Goal: Ask a question

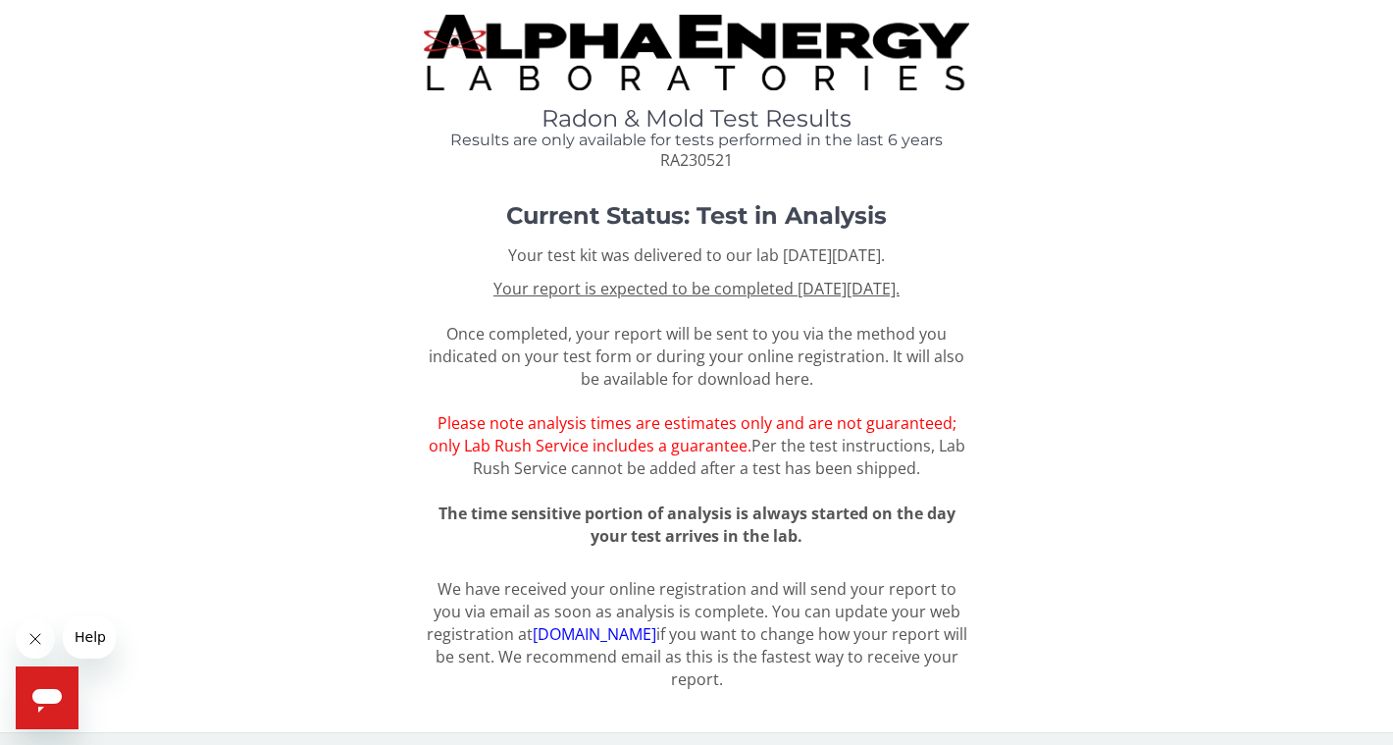
click at [691, 295] on u "Your report is expected to be completed [DATE][DATE]." at bounding box center [697, 289] width 406 height 22
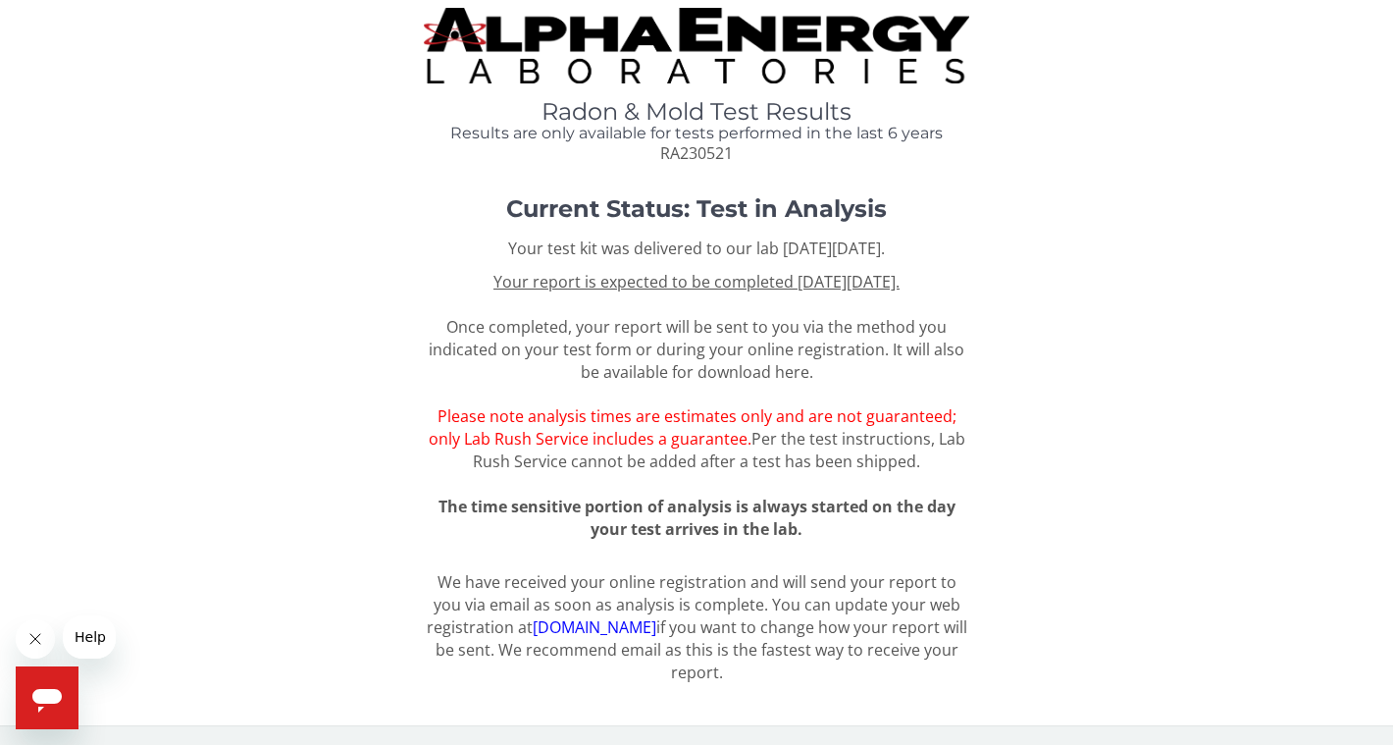
scroll to position [18, 0]
click at [631, 432] on span "Please note analysis times are estimates only and are not guaranteed; only Lab …" at bounding box center [693, 427] width 528 height 44
click at [91, 629] on span "Help" at bounding box center [90, 637] width 31 height 16
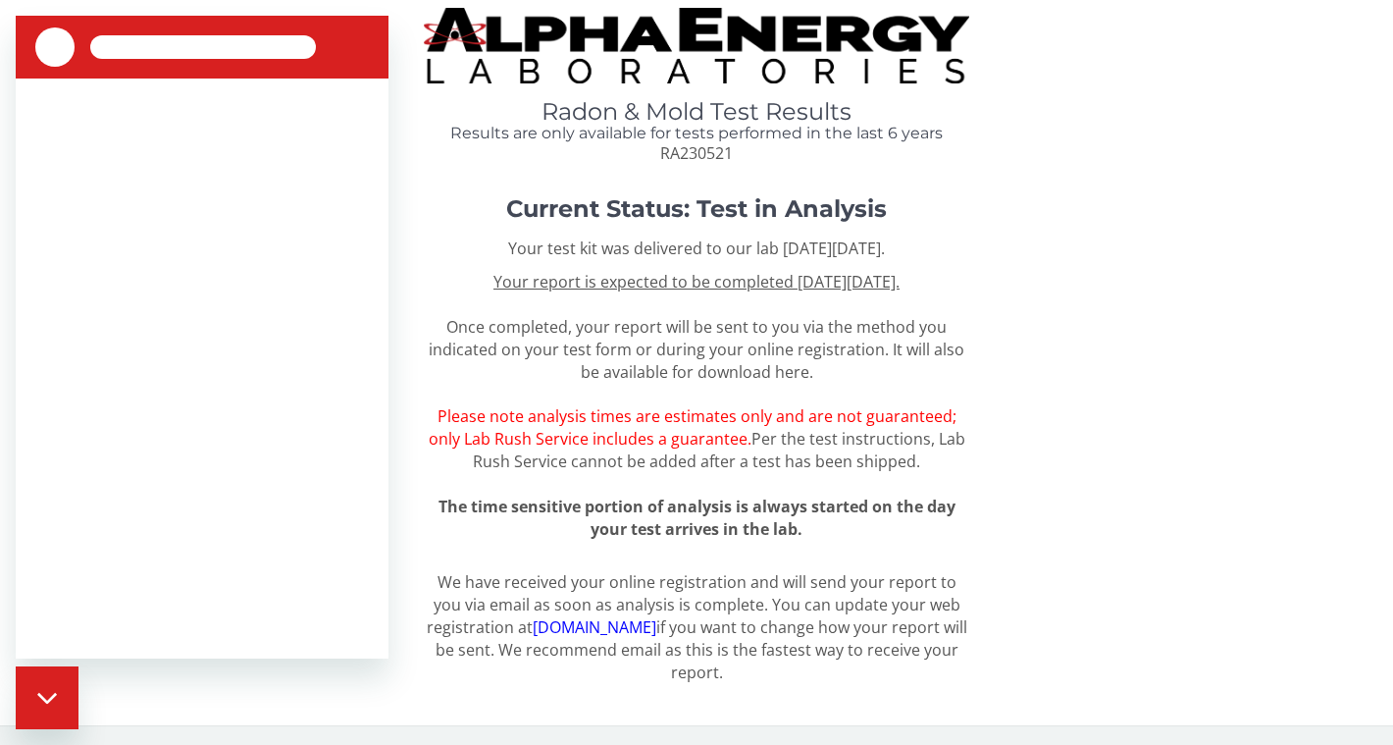
scroll to position [0, 0]
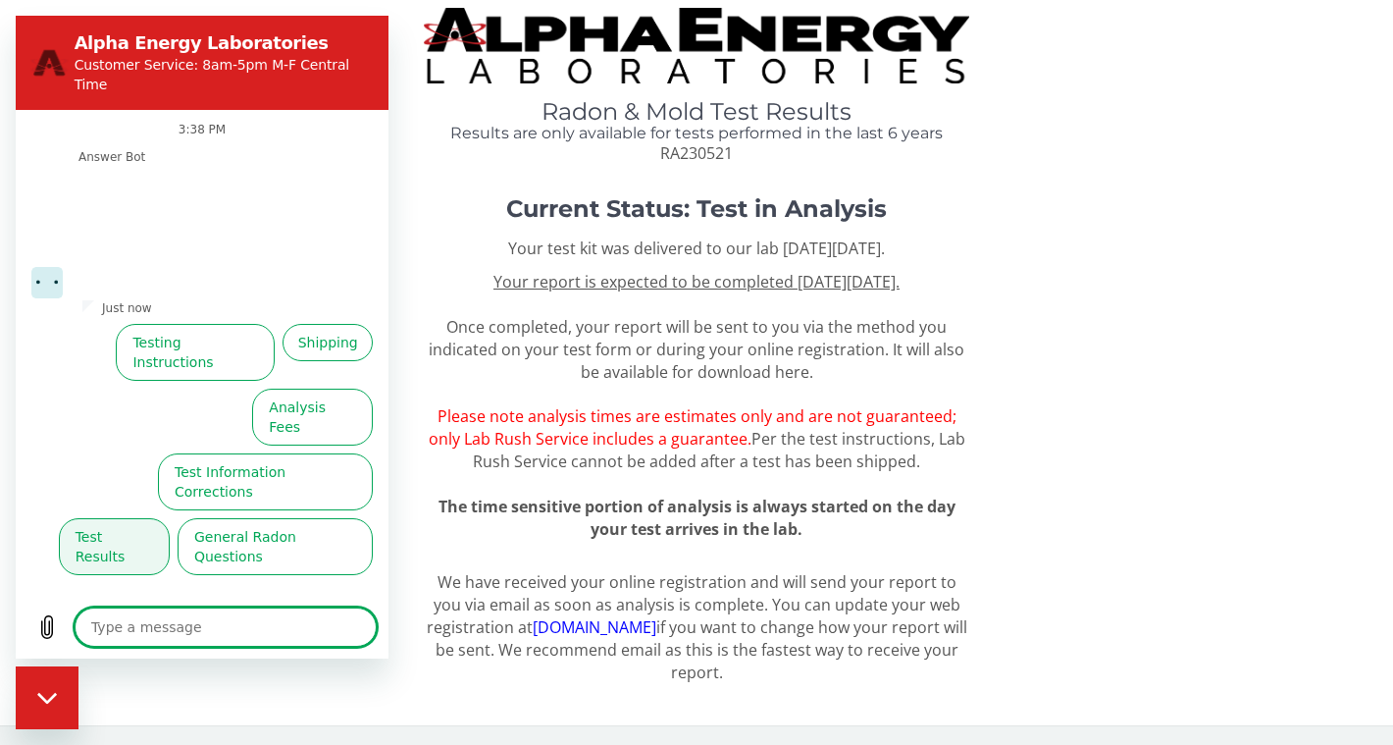
click at [93, 518] on button "Test Results" at bounding box center [114, 546] width 111 height 57
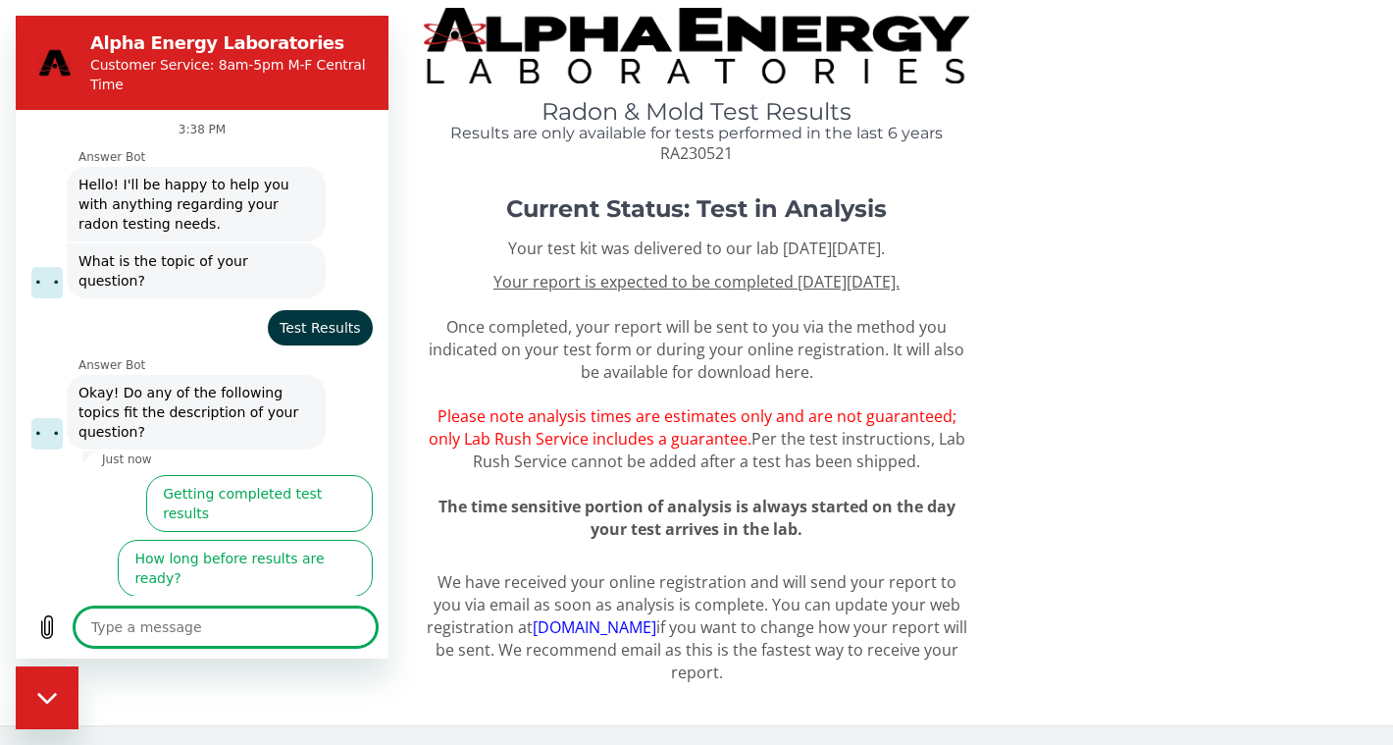
scroll to position [18, 0]
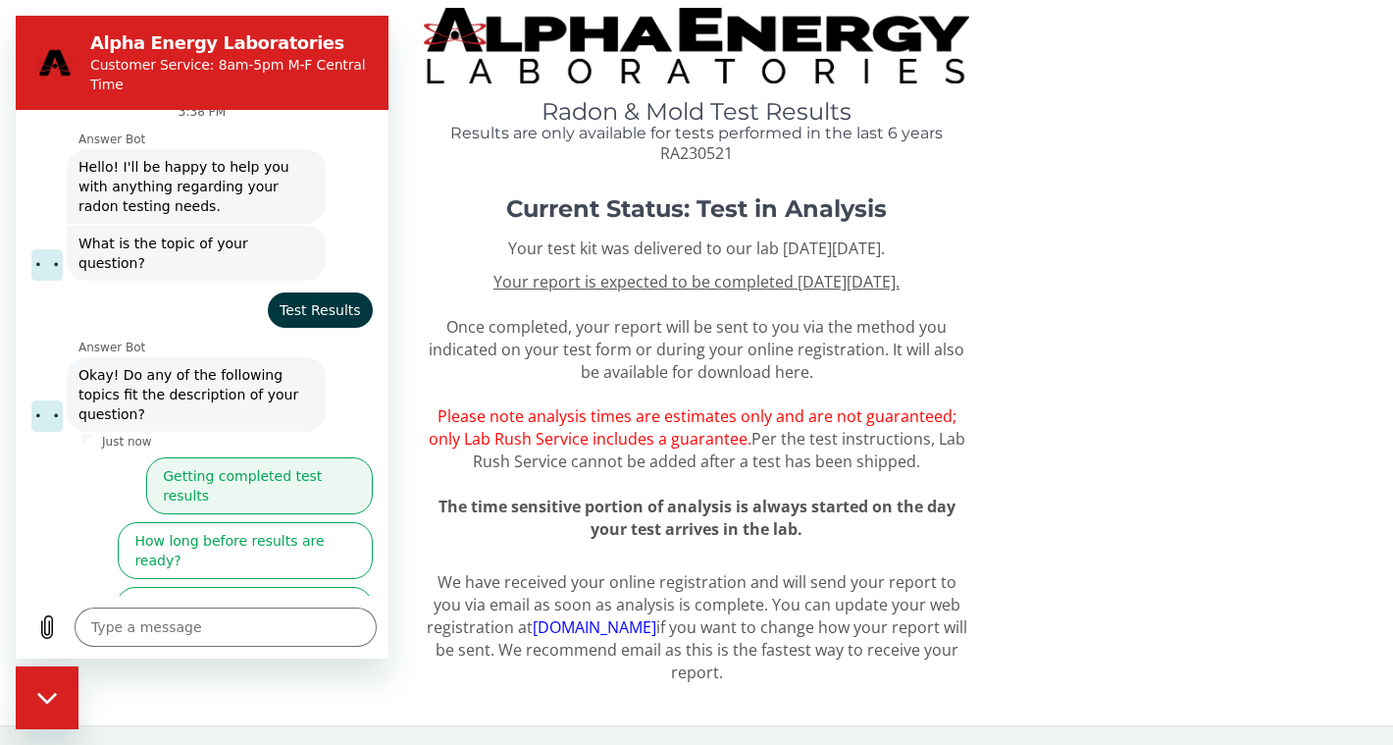
click at [164, 457] on button "Getting completed test results" at bounding box center [259, 485] width 227 height 57
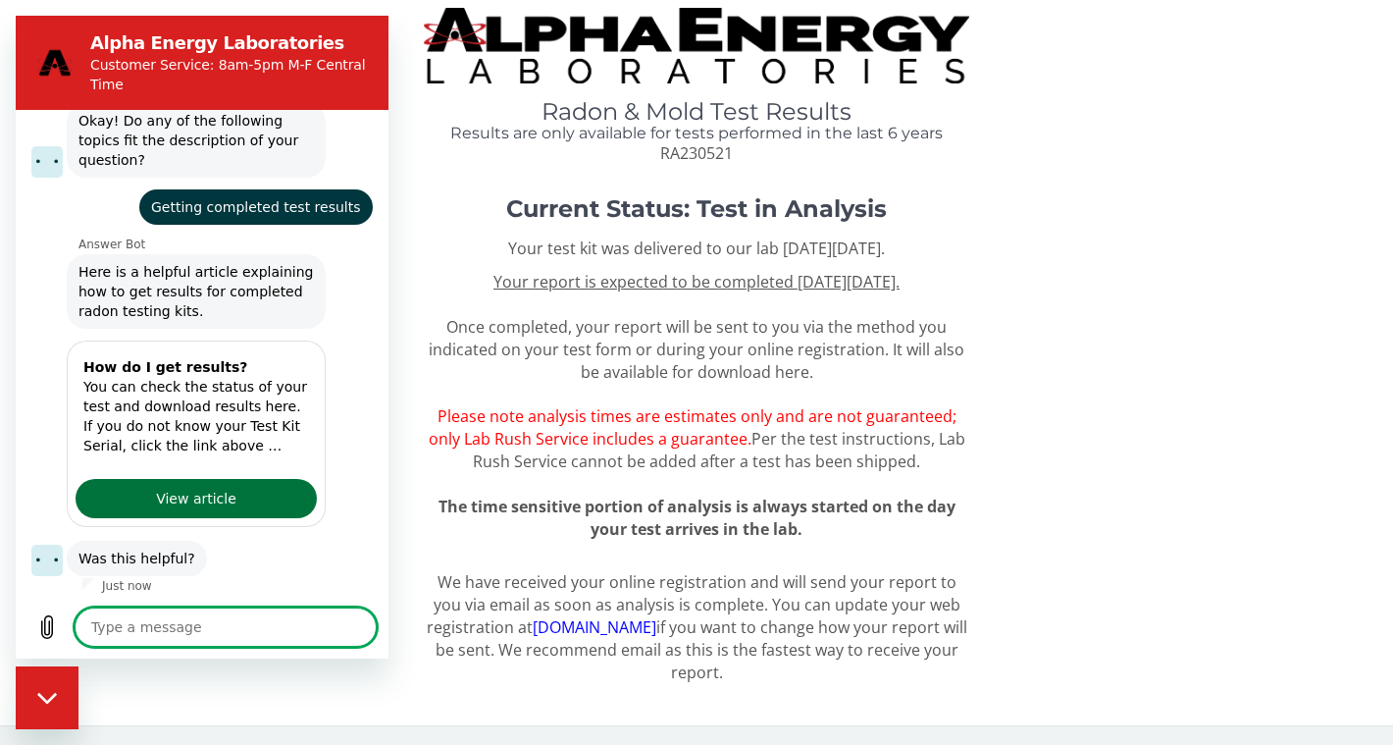
scroll to position [281, 0]
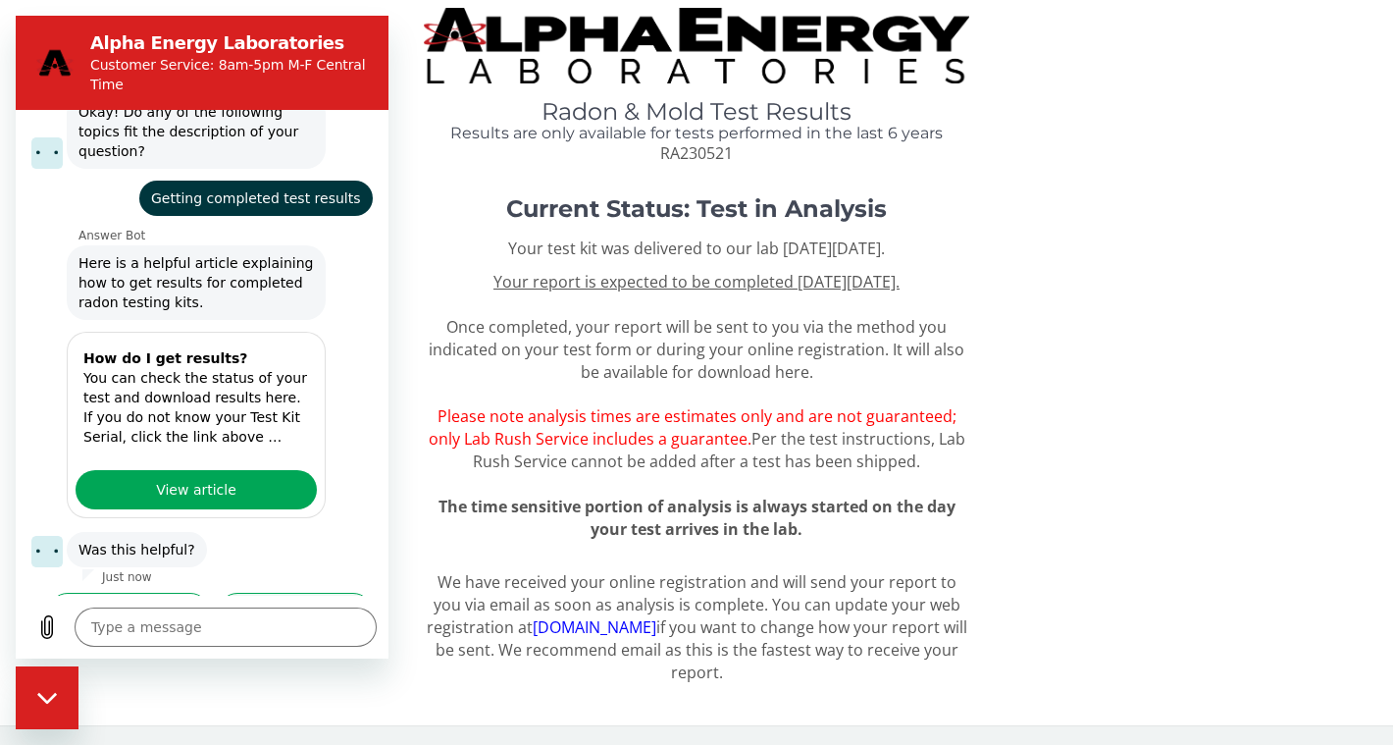
click at [260, 593] on button "No, I still need help" at bounding box center [295, 621] width 155 height 57
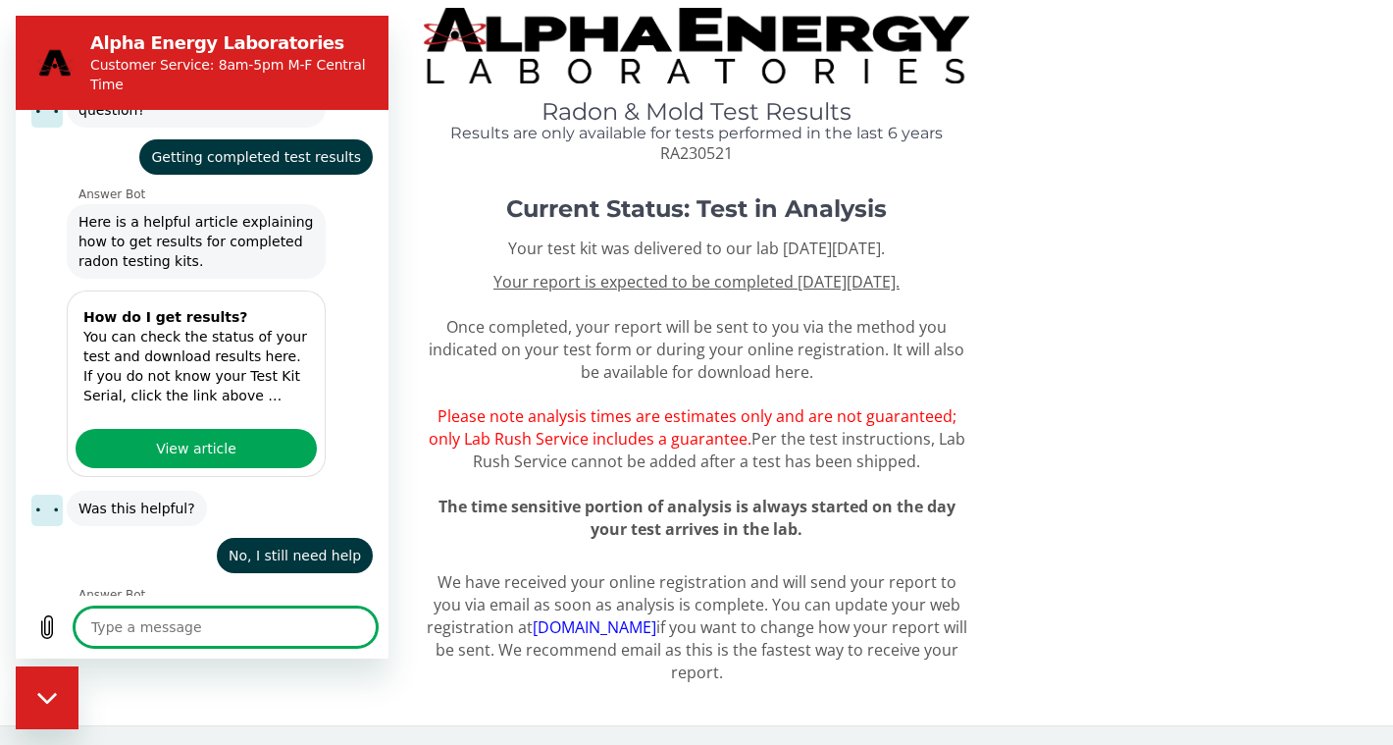
scroll to position [320, 0]
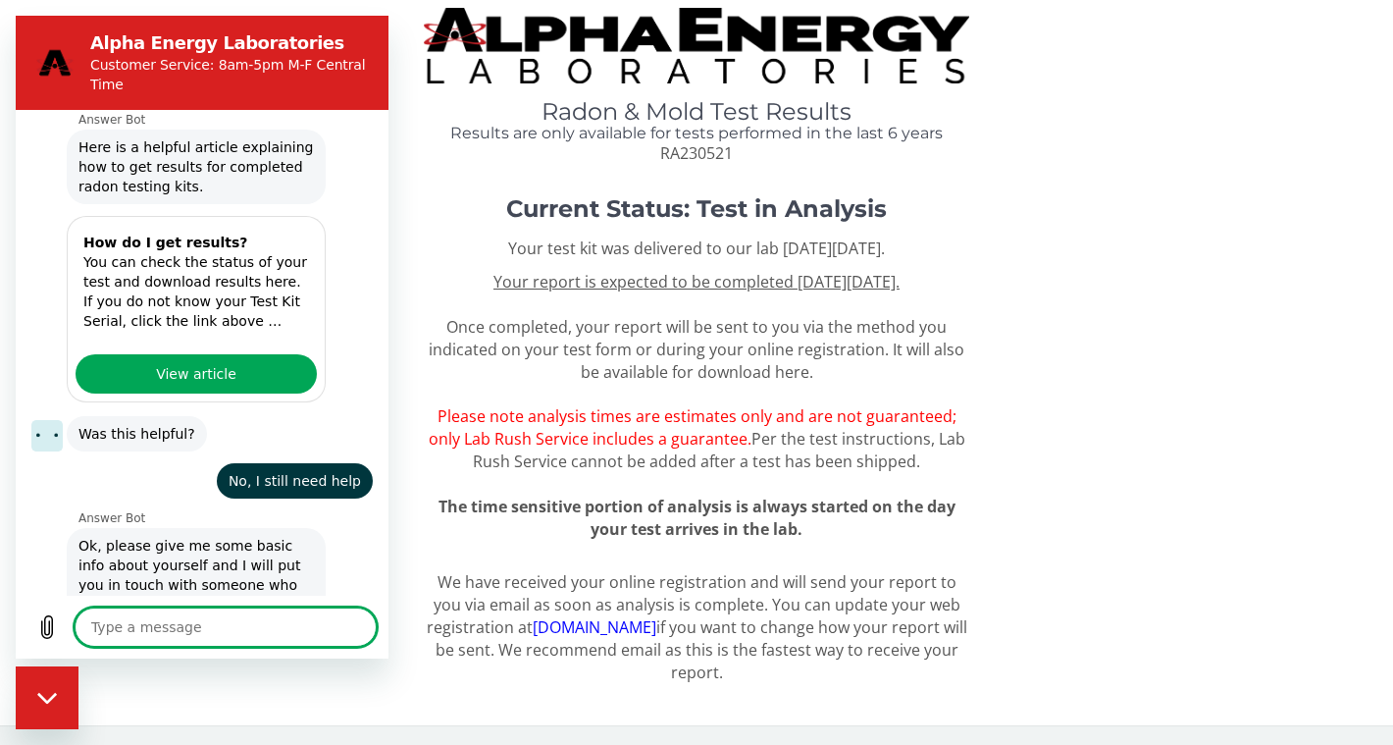
type textarea "x"
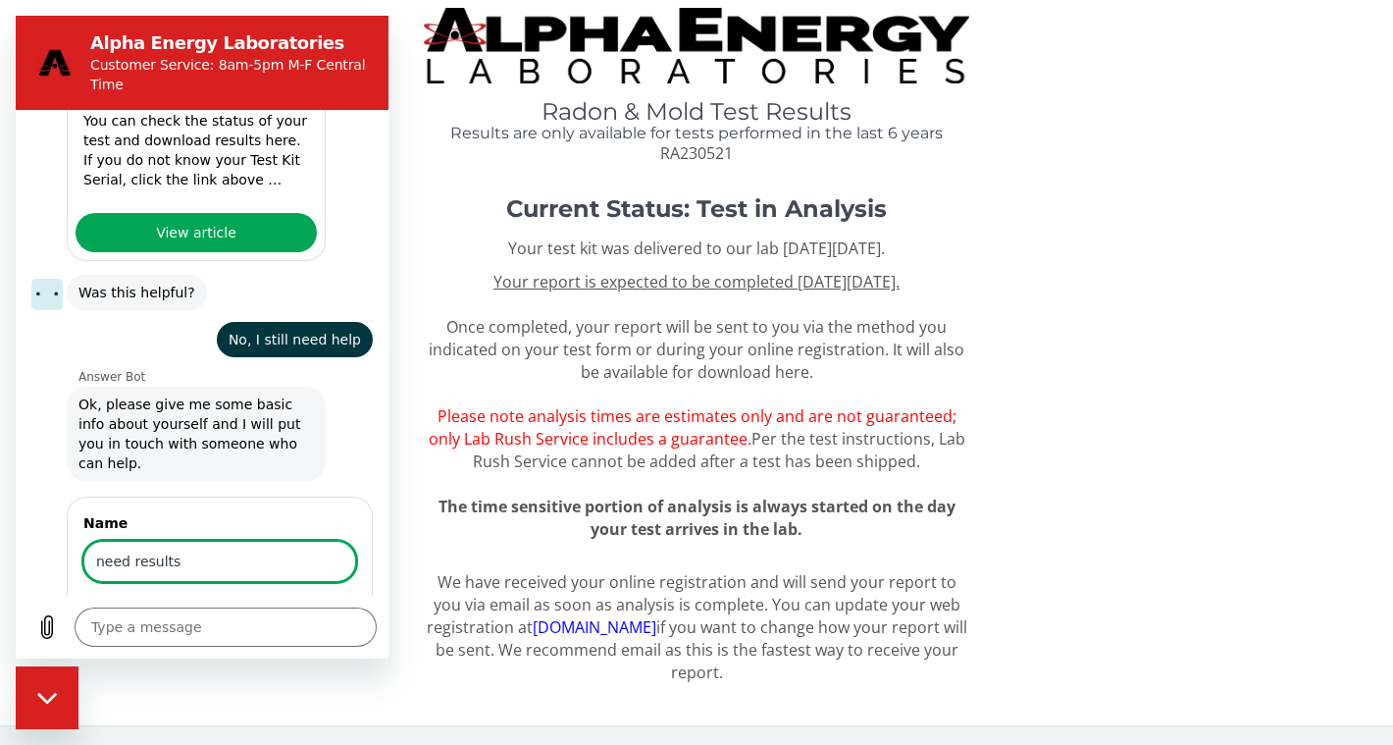
type input "need results"
click at [290, 598] on button "Next" at bounding box center [323, 617] width 66 height 39
type textarea "x"
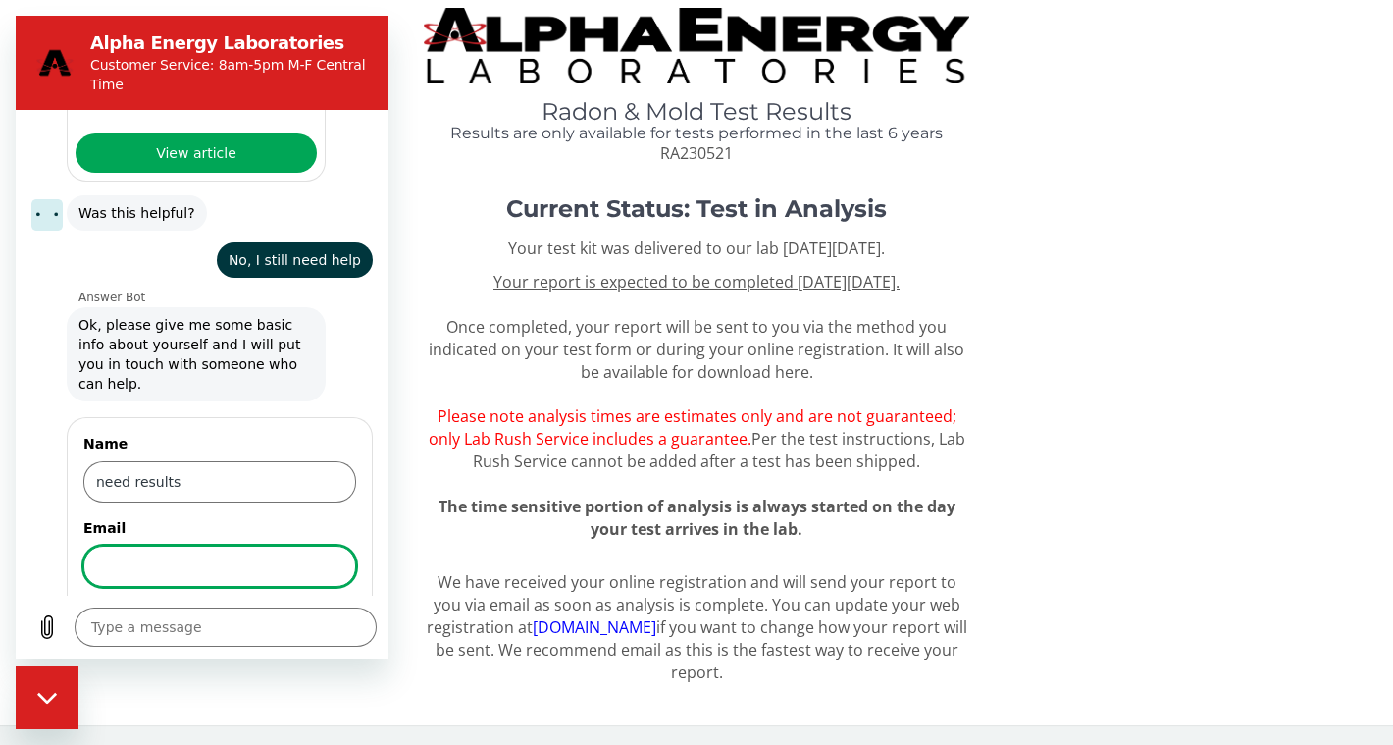
scroll to position [622, 0]
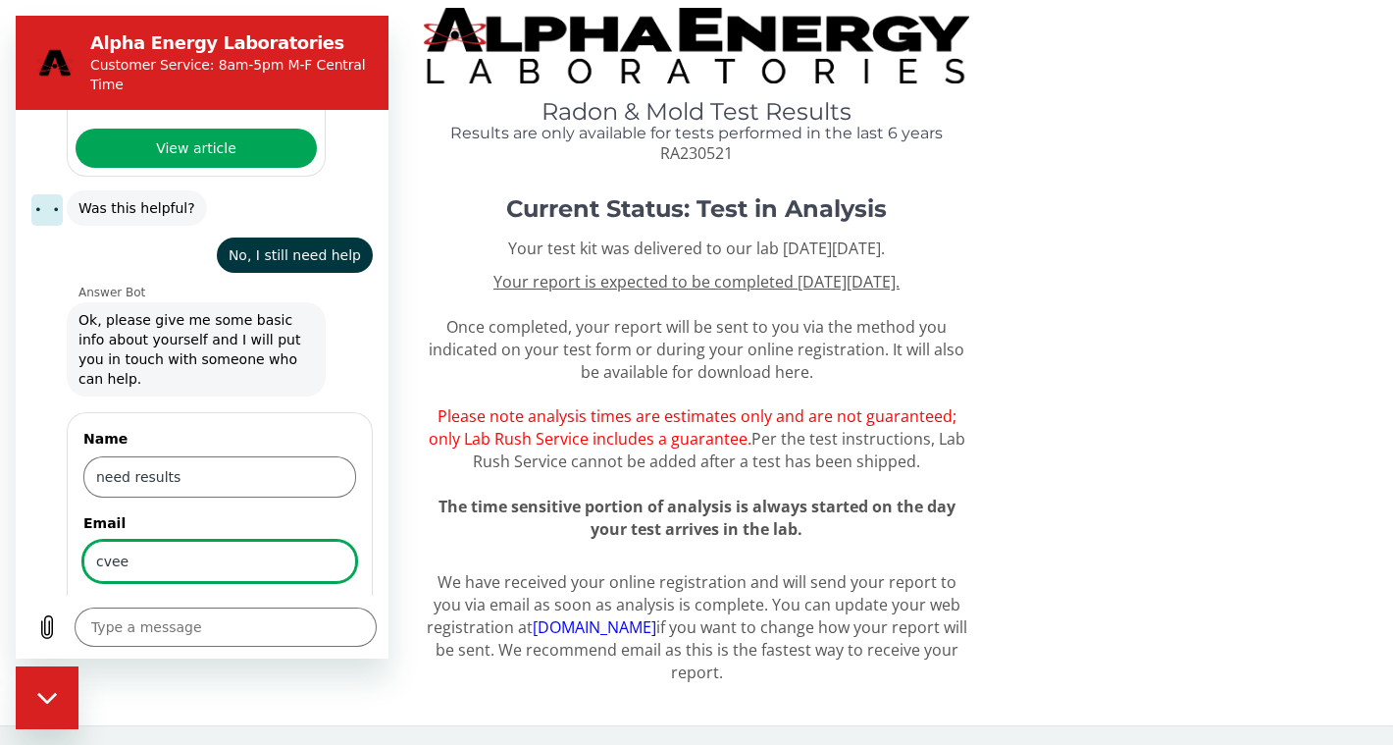
type input "[EMAIL_ADDRESS][DOMAIN_NAME]"
click at [316, 605] on span "Next" at bounding box center [323, 617] width 32 height 24
type textarea "x"
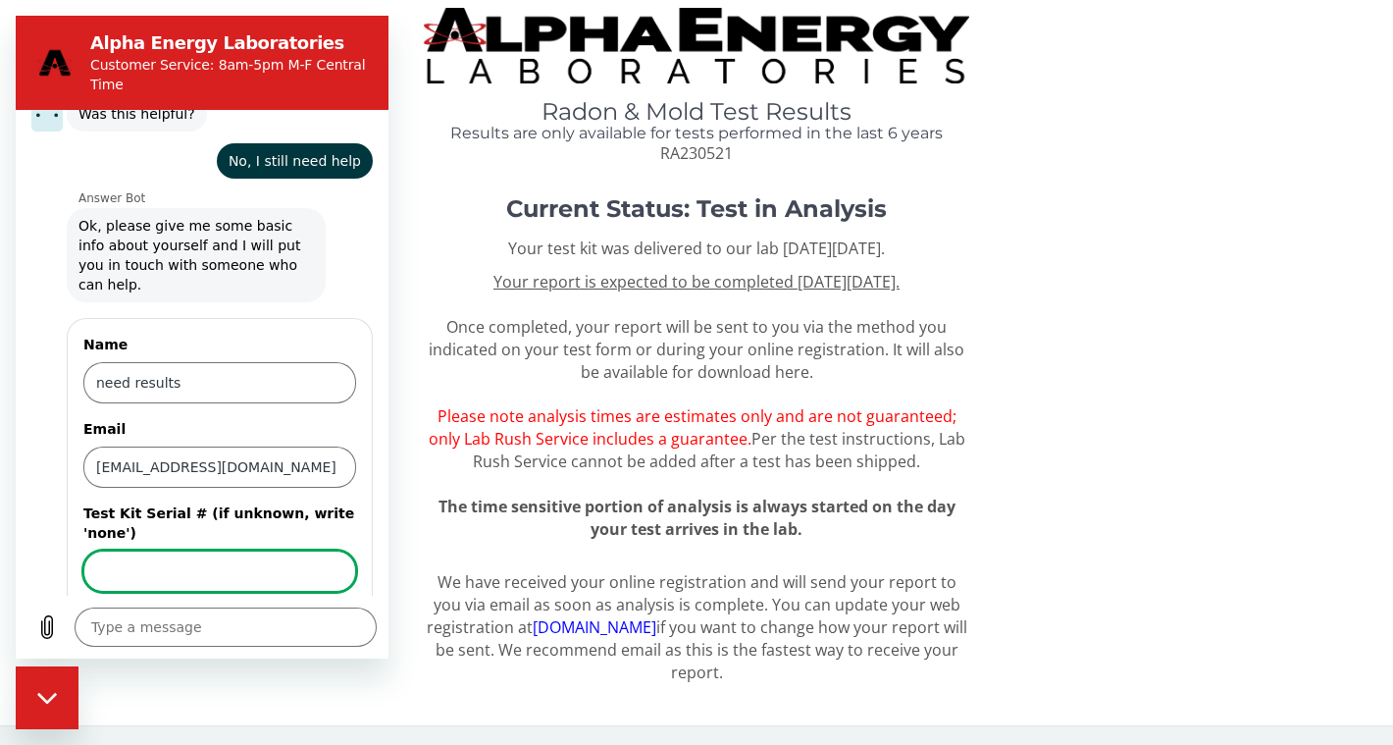
scroll to position [726, 0]
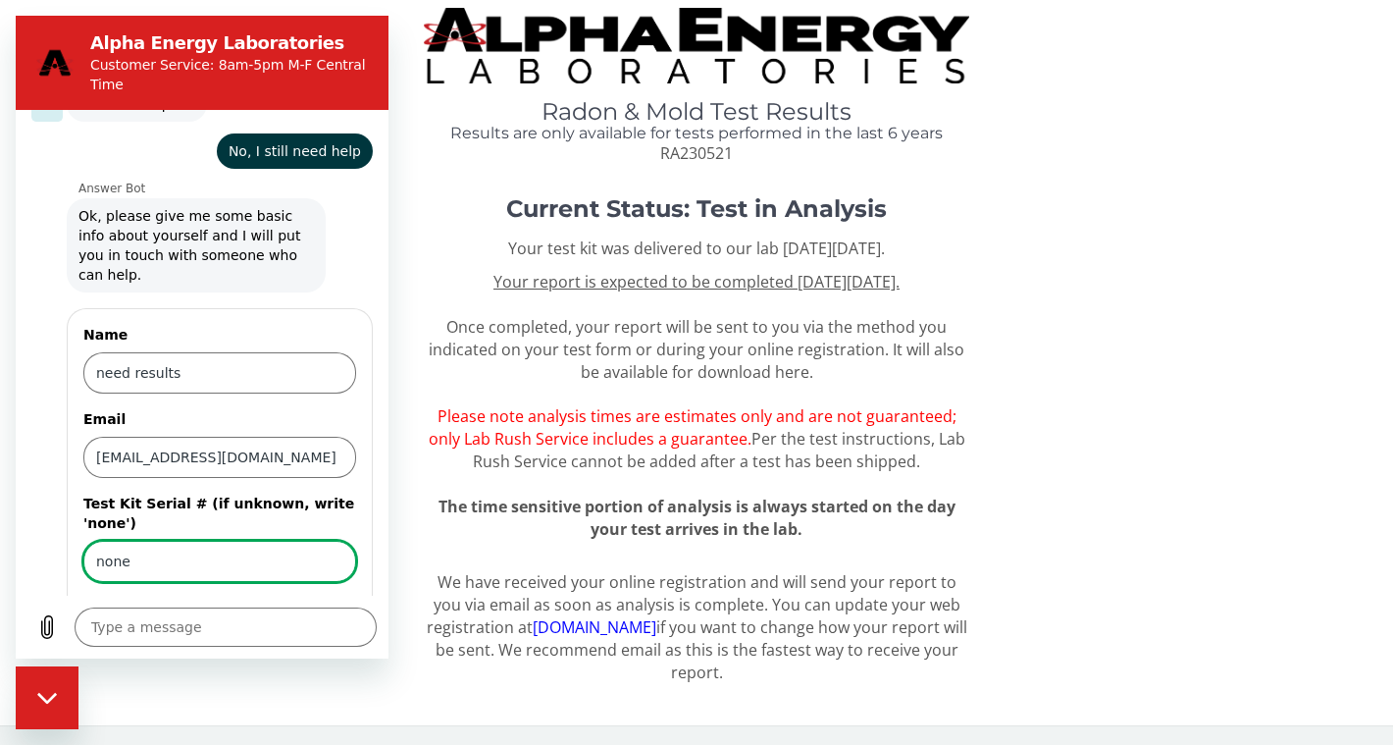
type input "none"
click at [304, 598] on button "Send" at bounding box center [322, 617] width 68 height 39
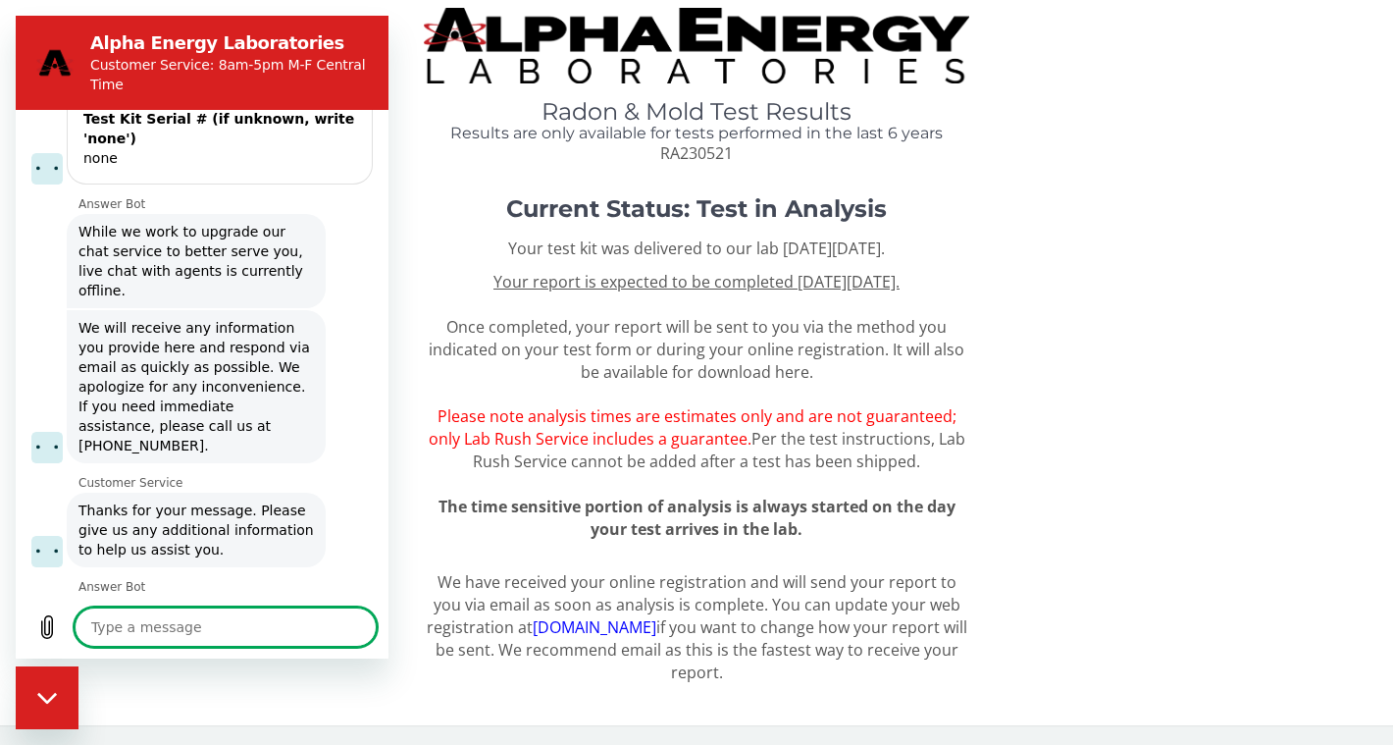
scroll to position [29, 0]
click at [217, 619] on textarea at bounding box center [226, 626] width 302 height 39
type textarea "x"
